Goal: Transaction & Acquisition: Purchase product/service

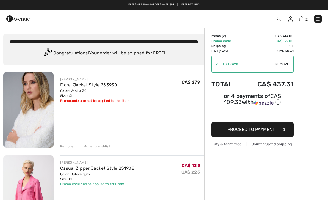
click at [26, 96] on img at bounding box center [28, 110] width 50 height 76
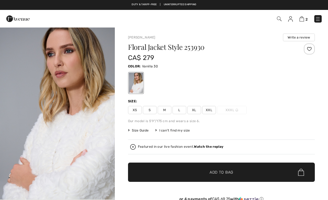
checkbox input "true"
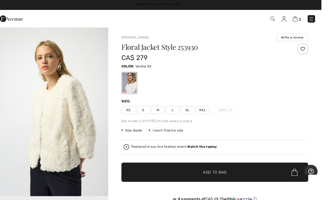
scroll to position [1, 0]
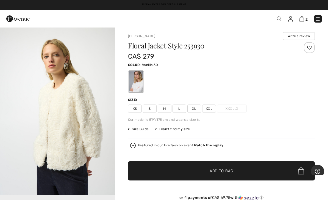
click at [303, 21] on img at bounding box center [301, 18] width 5 height 5
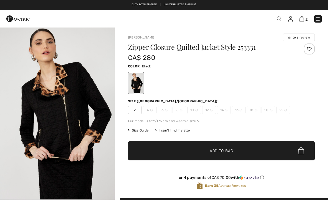
scroll to position [49, 0]
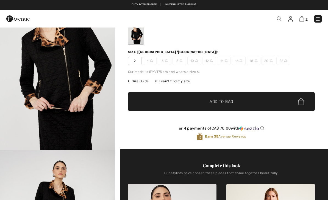
checkbox input "true"
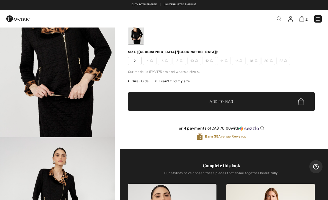
scroll to position [0, 0]
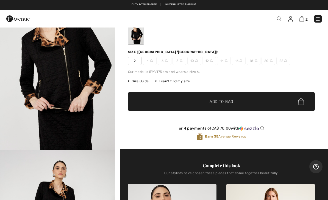
click at [39, 99] on img "1 / 4" at bounding box center [57, 64] width 115 height 172
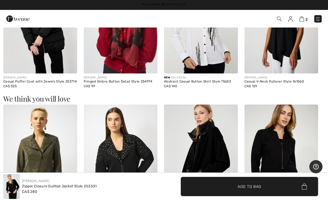
scroll to position [565, 0]
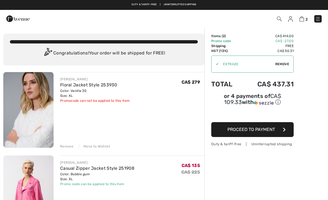
click at [70, 86] on link "Floral Jacket Style 253930" at bounding box center [88, 84] width 57 height 5
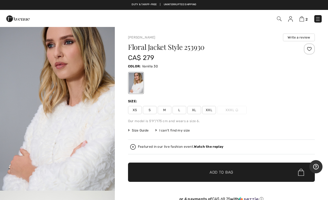
scroll to position [10, 0]
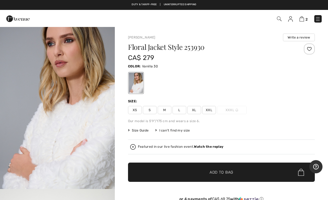
click at [79, 86] on img "1 / 6" at bounding box center [57, 102] width 115 height 172
